Goal: Find specific page/section: Find specific page/section

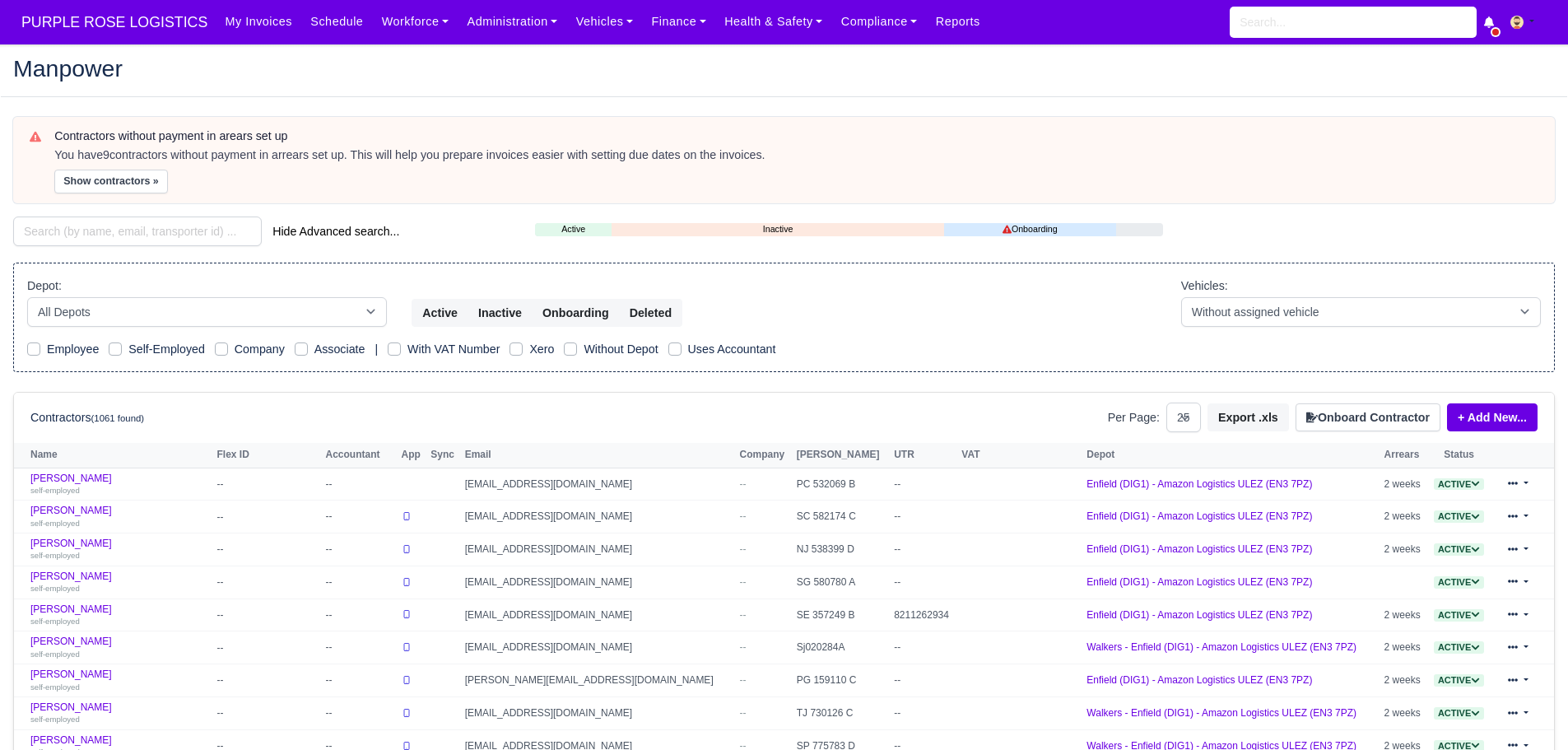
select select "25"
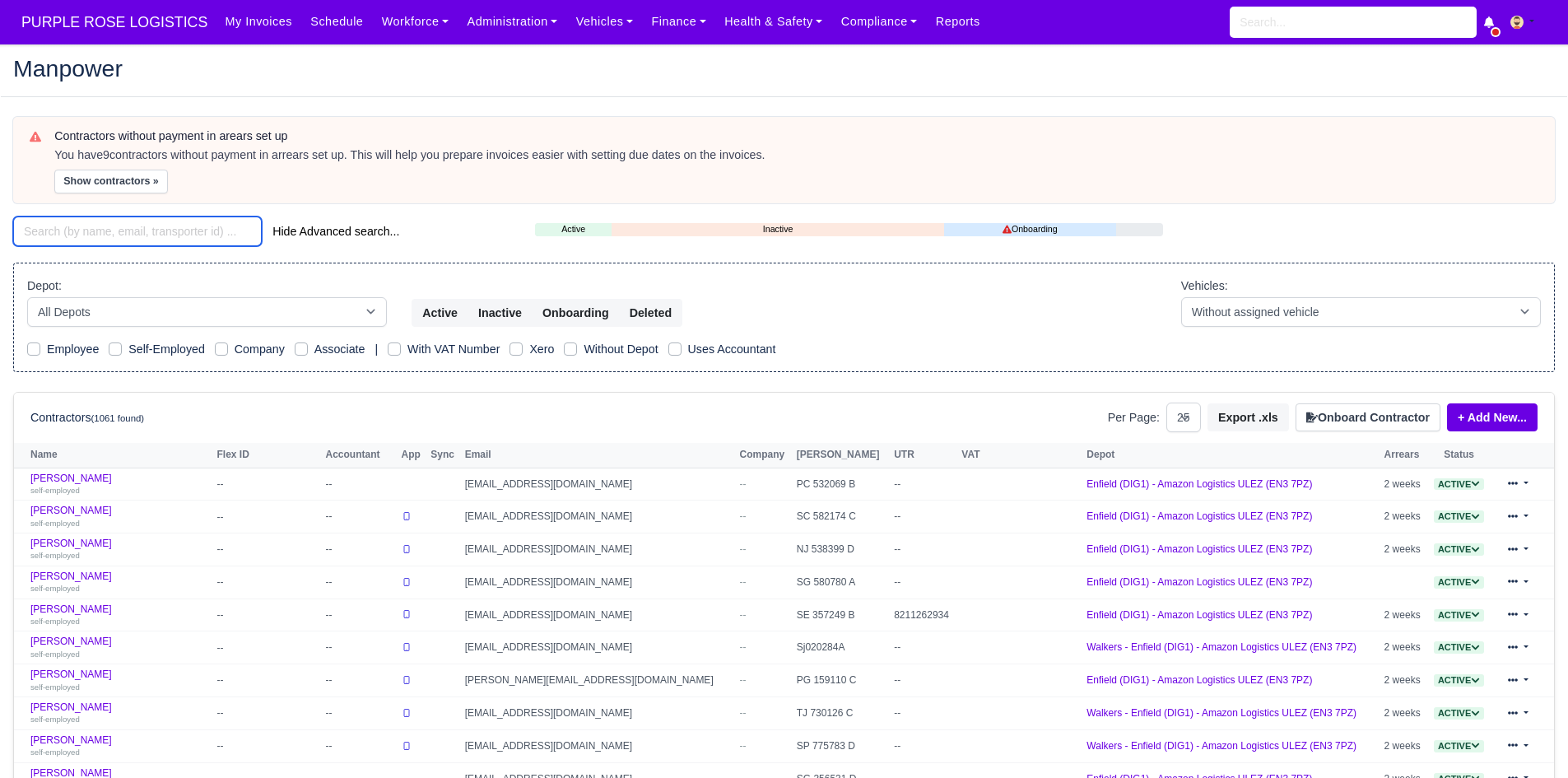
click at [126, 234] on input "search" at bounding box center [137, 231] width 249 height 30
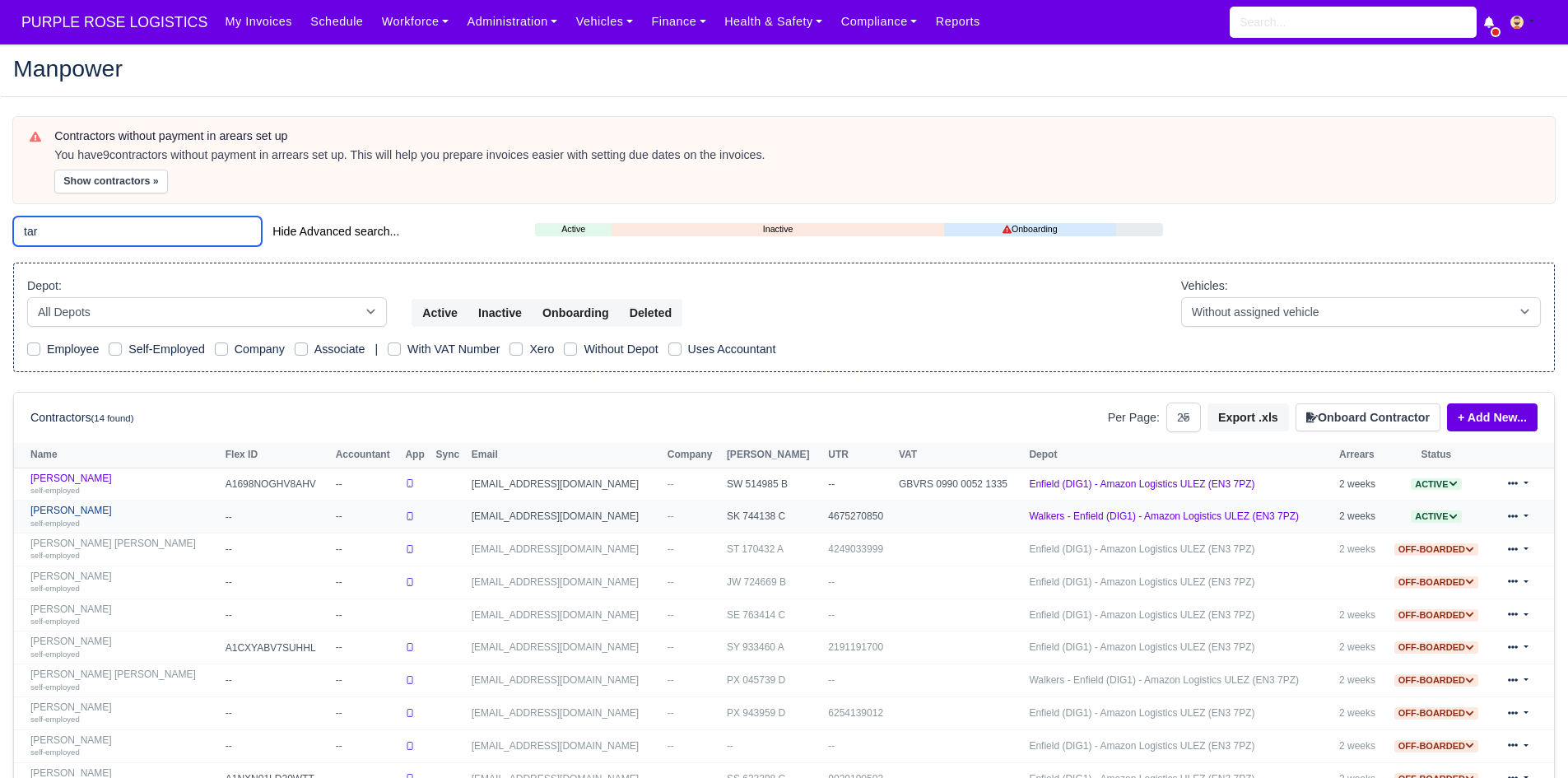
type input "tar"
click at [78, 504] on link "Tarek Ahmed self-employed" at bounding box center [124, 515] width 187 height 24
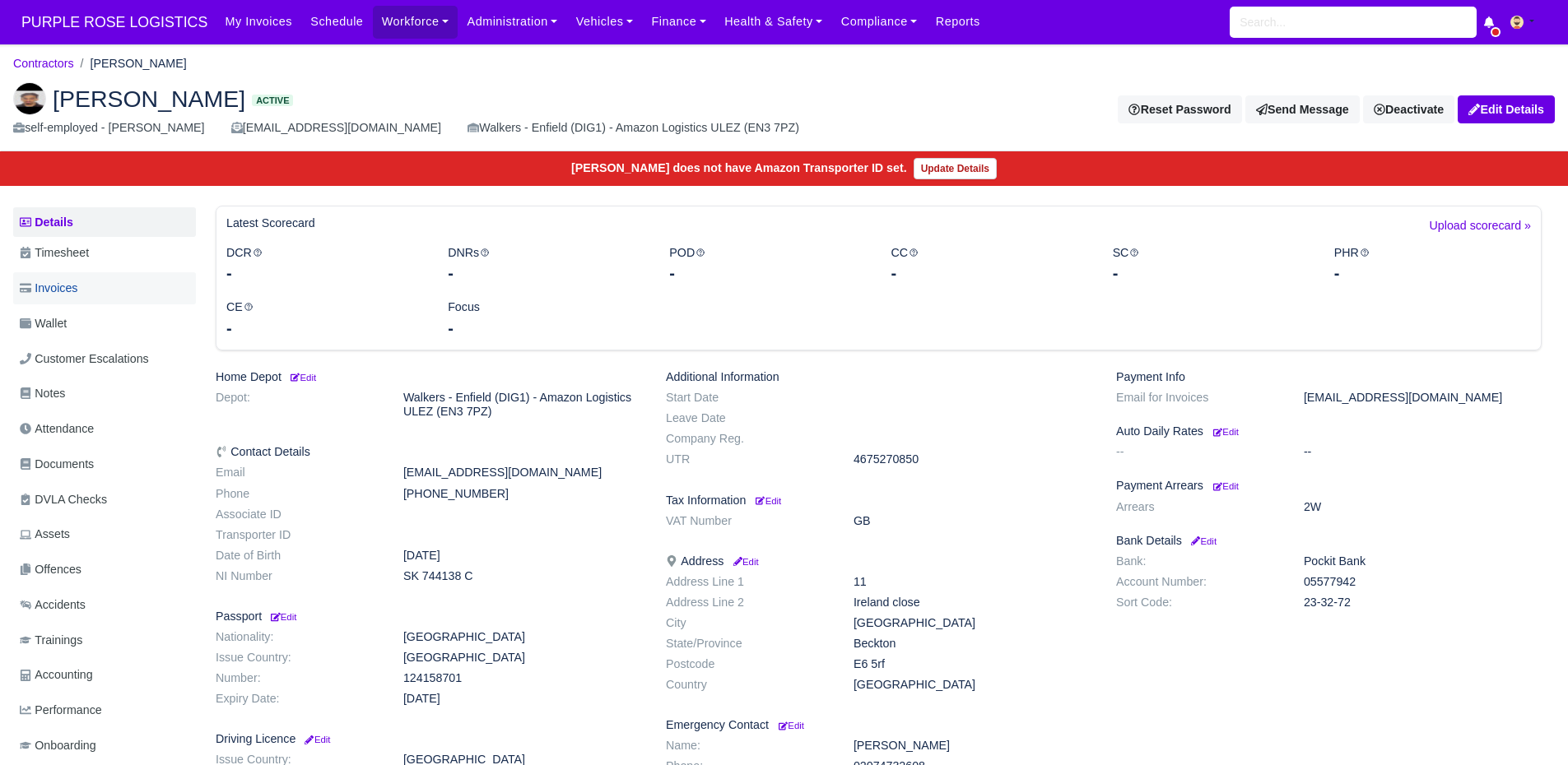
click at [90, 288] on link "Invoices" at bounding box center [105, 288] width 183 height 32
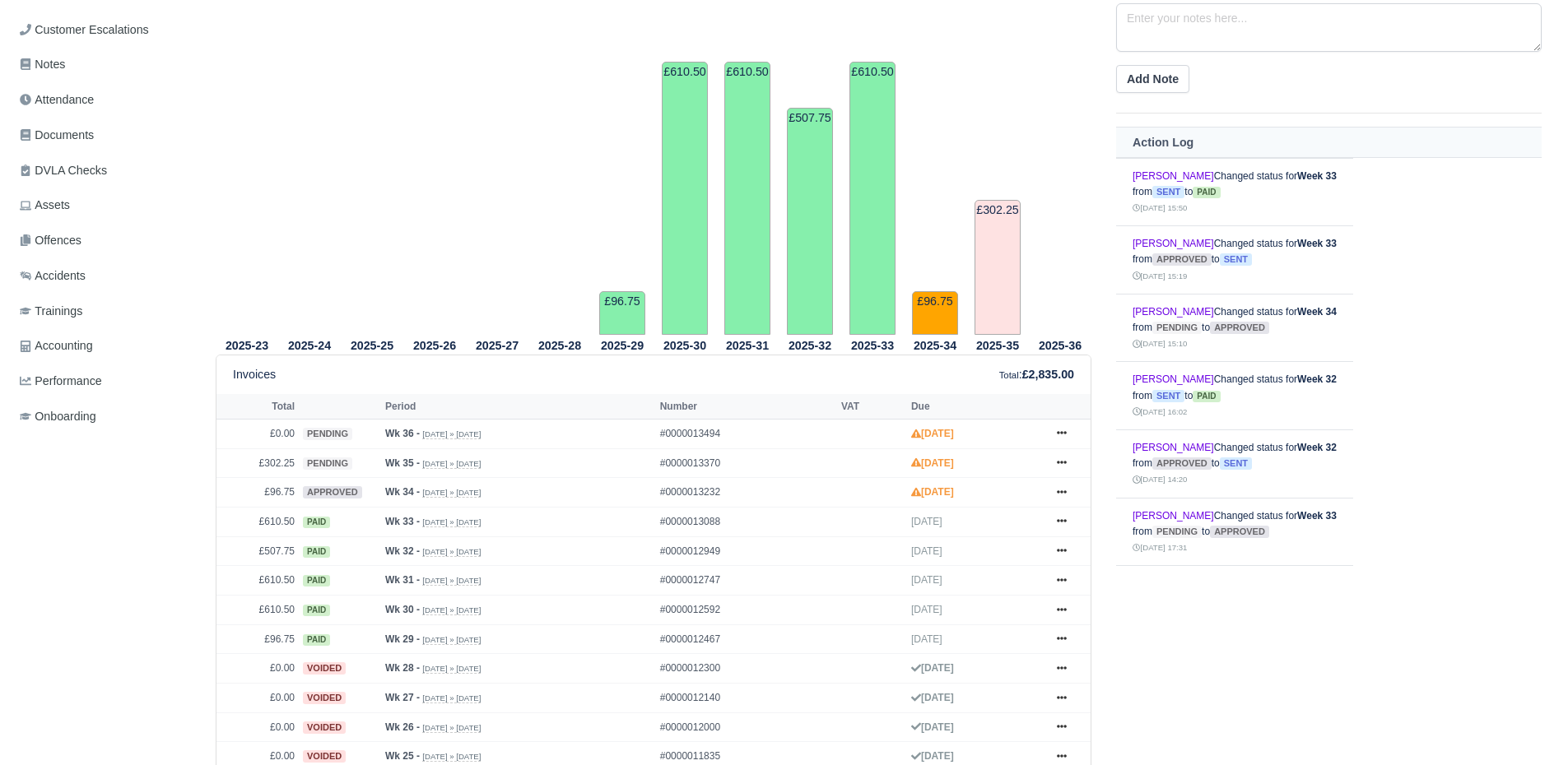
scroll to position [330, 0]
click at [1057, 493] on icon at bounding box center [1061, 491] width 10 height 10
click at [1011, 516] on link "Show Invoice" at bounding box center [1000, 521] width 147 height 34
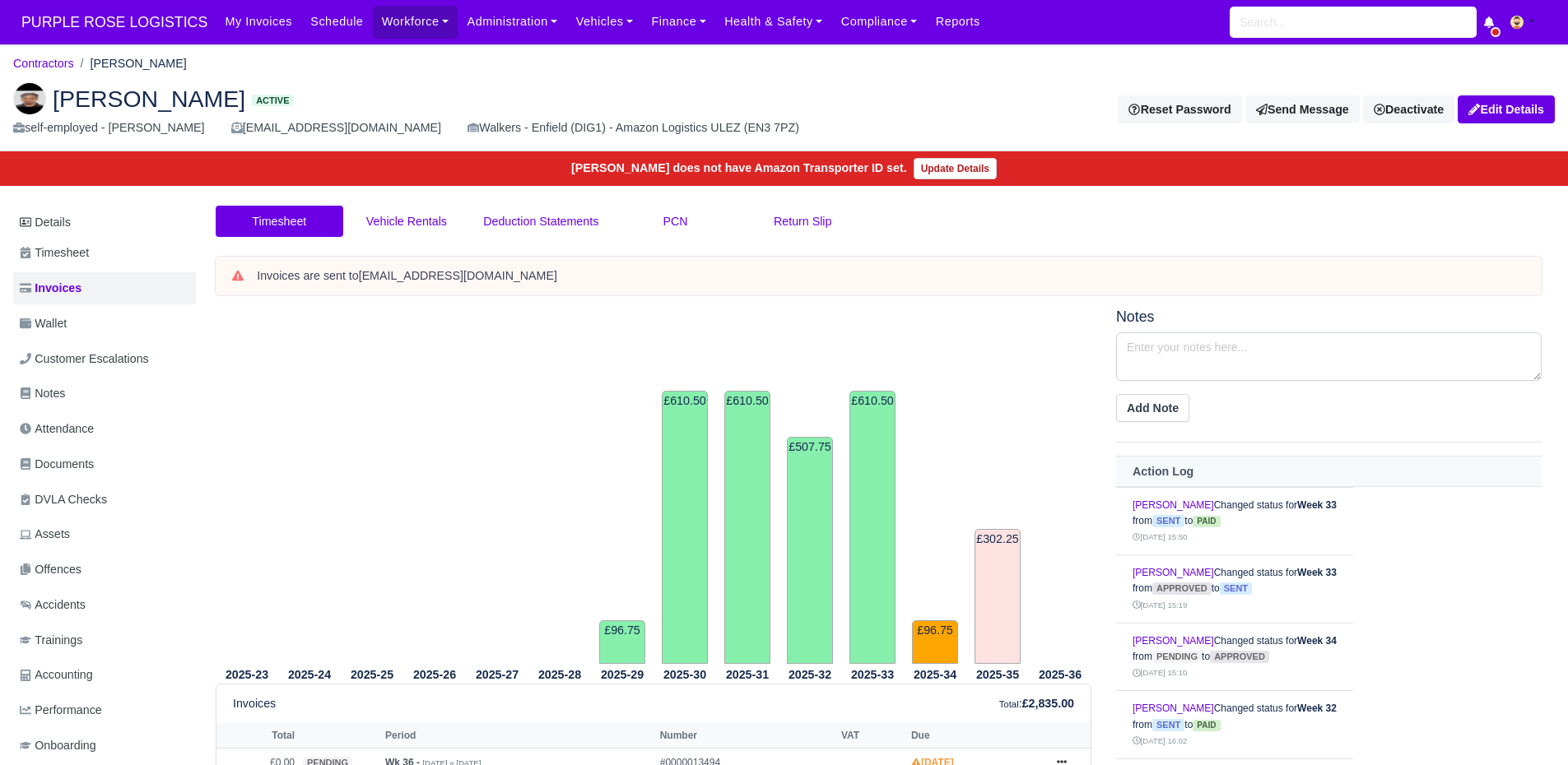
scroll to position [329, 0]
